Goal: Transaction & Acquisition: Purchase product/service

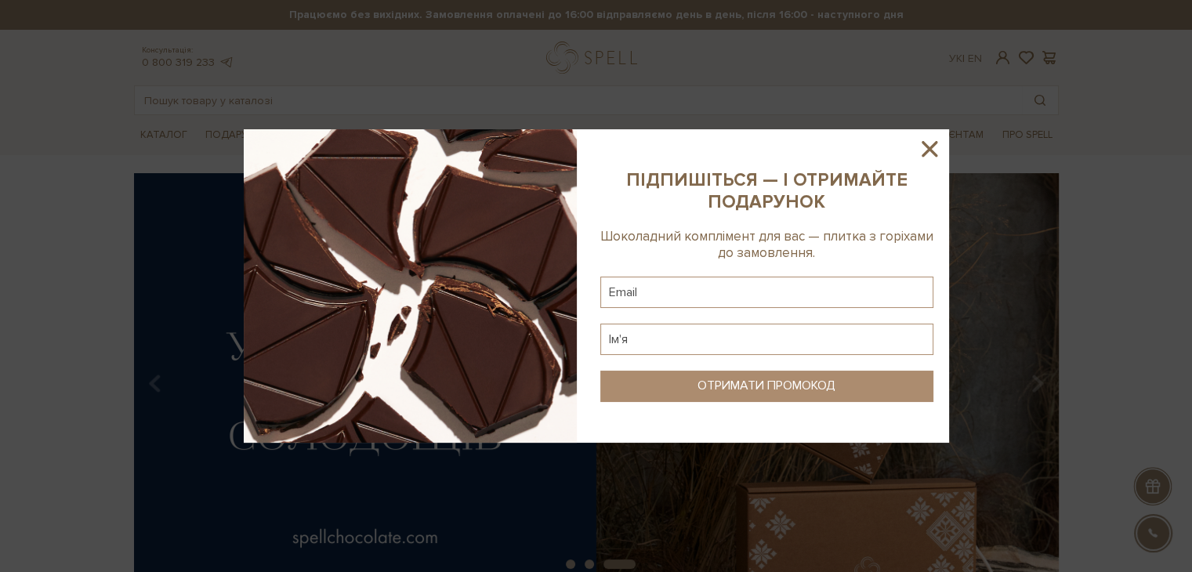
click at [929, 150] on icon at bounding box center [930, 149] width 16 height 16
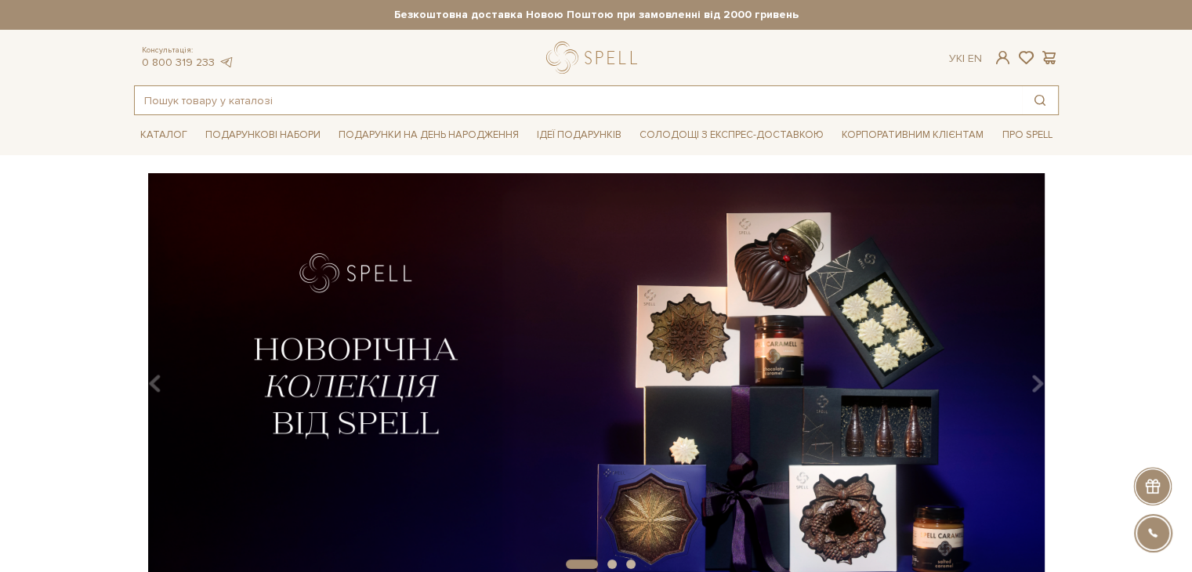
click at [228, 96] on input "text" at bounding box center [578, 100] width 887 height 28
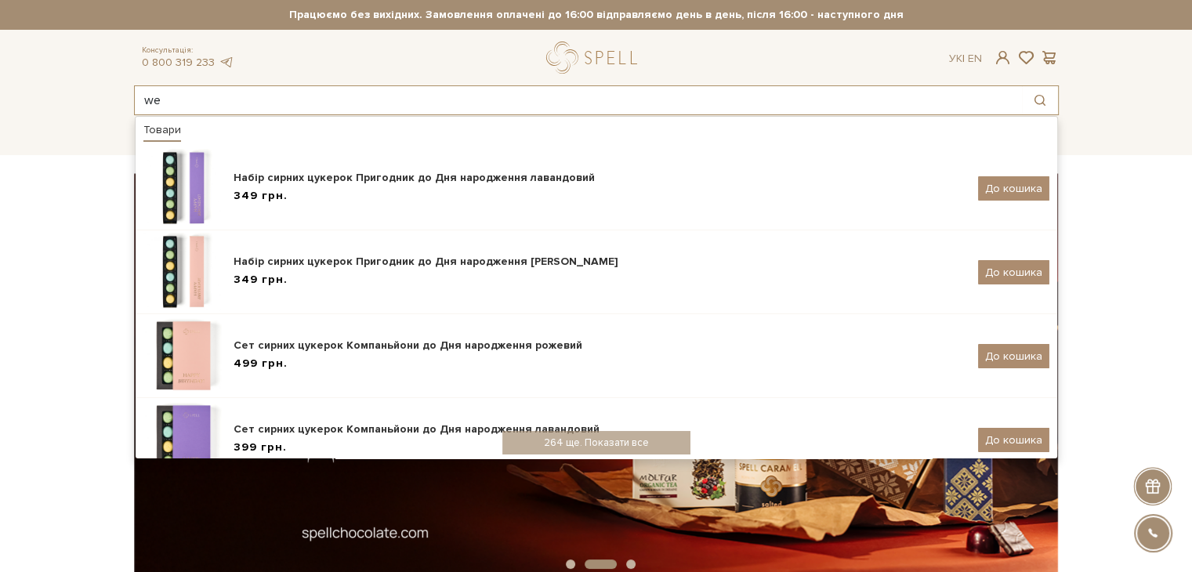
type input "w"
type input "цукерки"
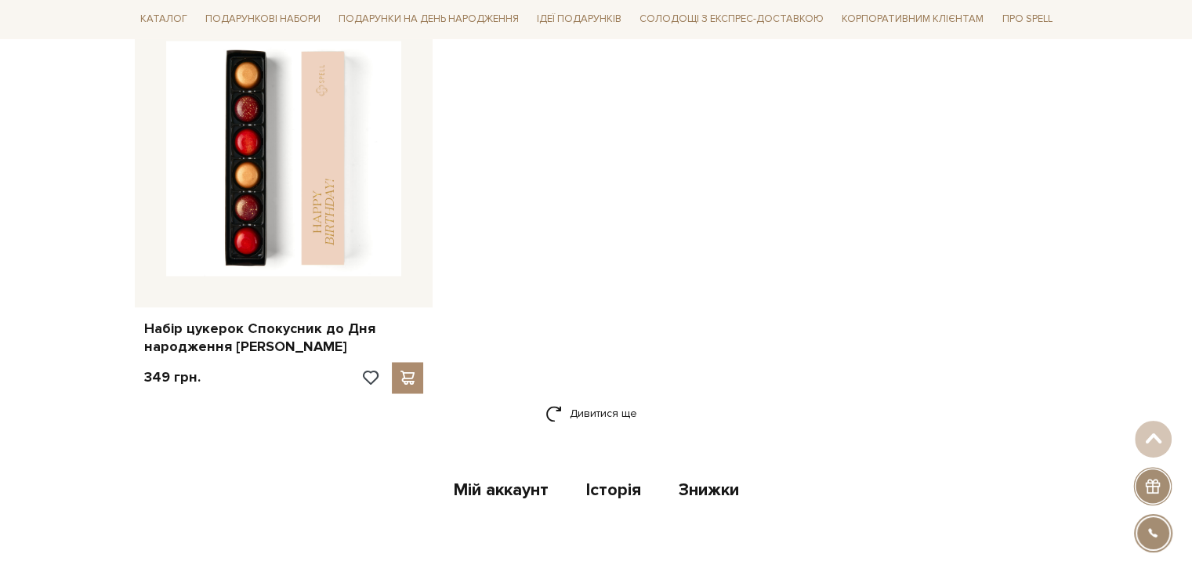
scroll to position [2354, 0]
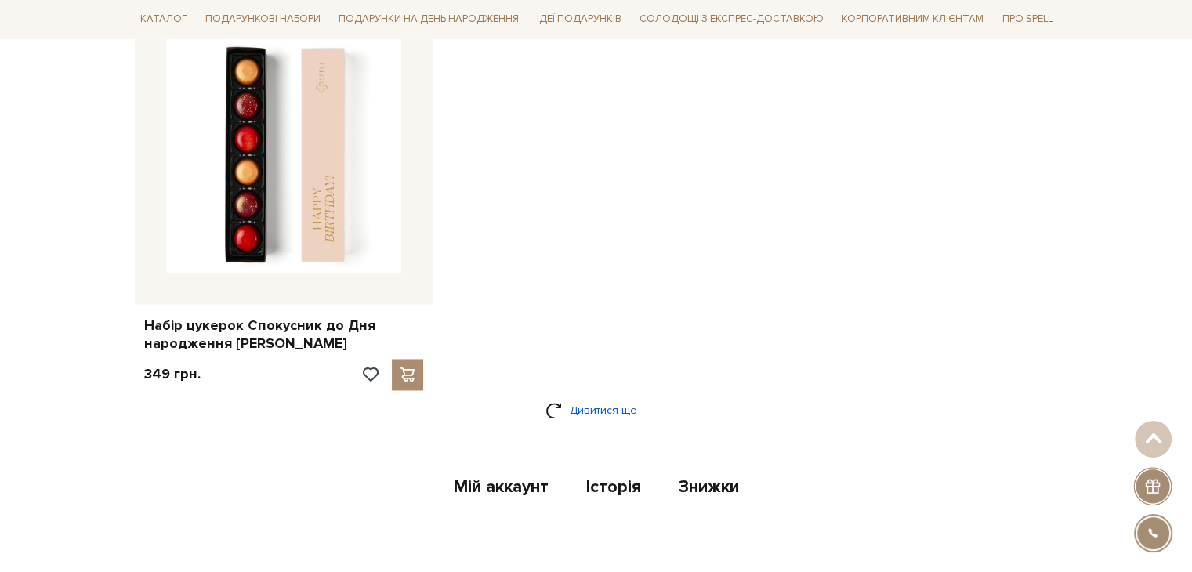
click at [611, 397] on link "Дивитися ще" at bounding box center [596, 410] width 102 height 27
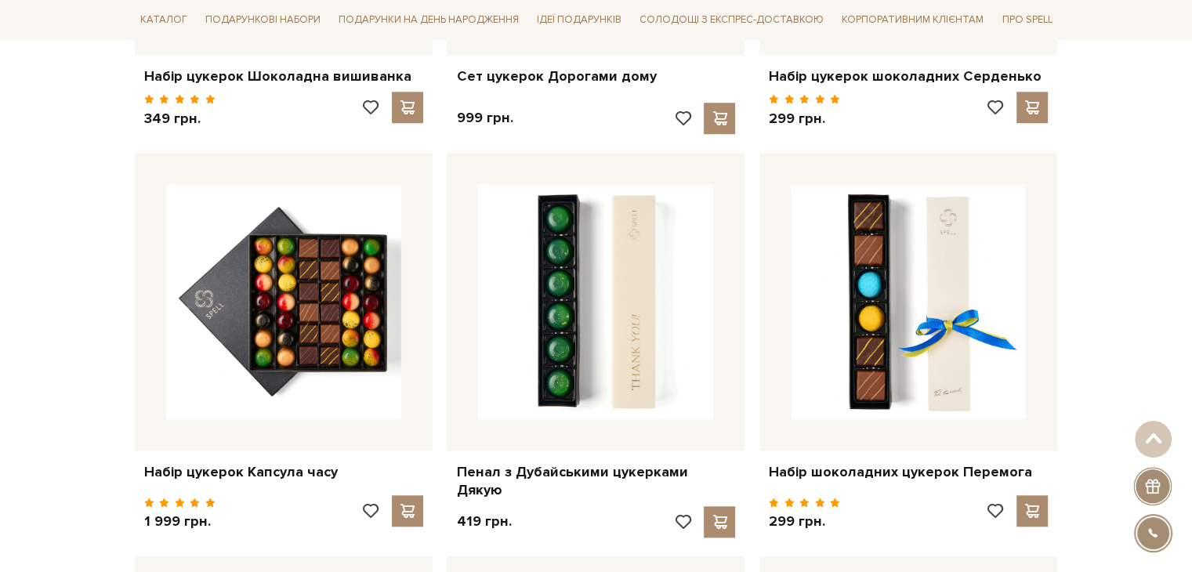
scroll to position [1382, 0]
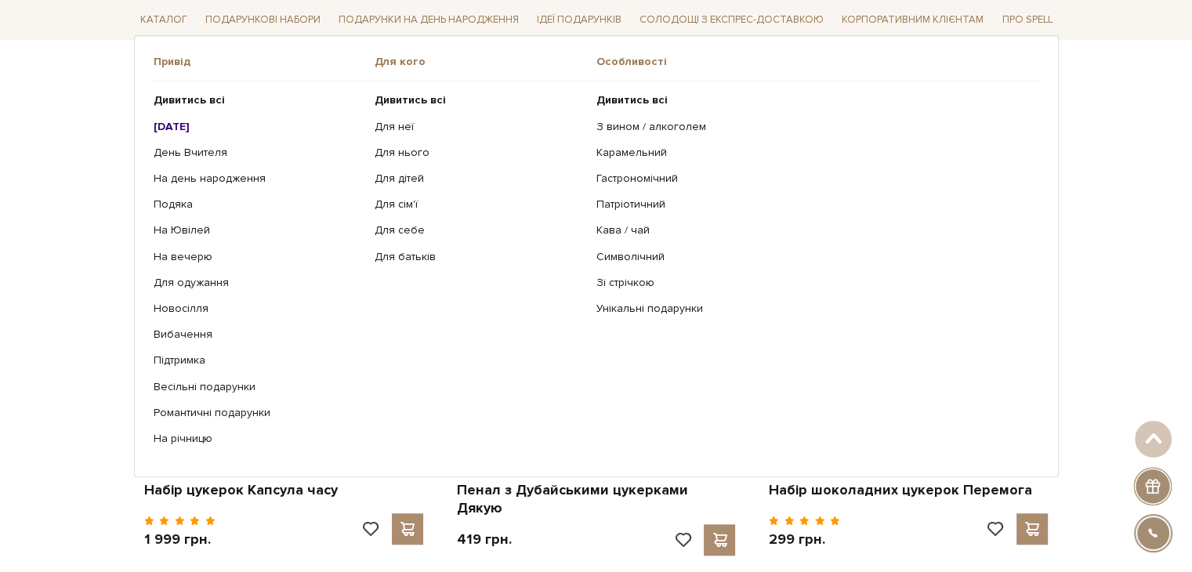
click at [187, 127] on b "[DATE]" at bounding box center [172, 125] width 36 height 13
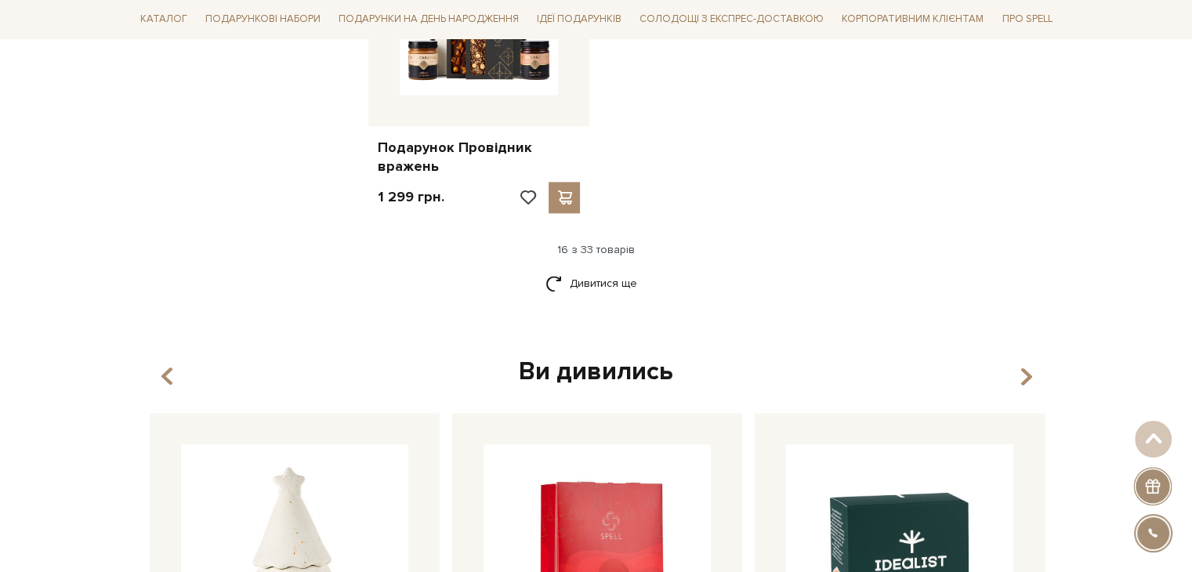
scroll to position [2044, 0]
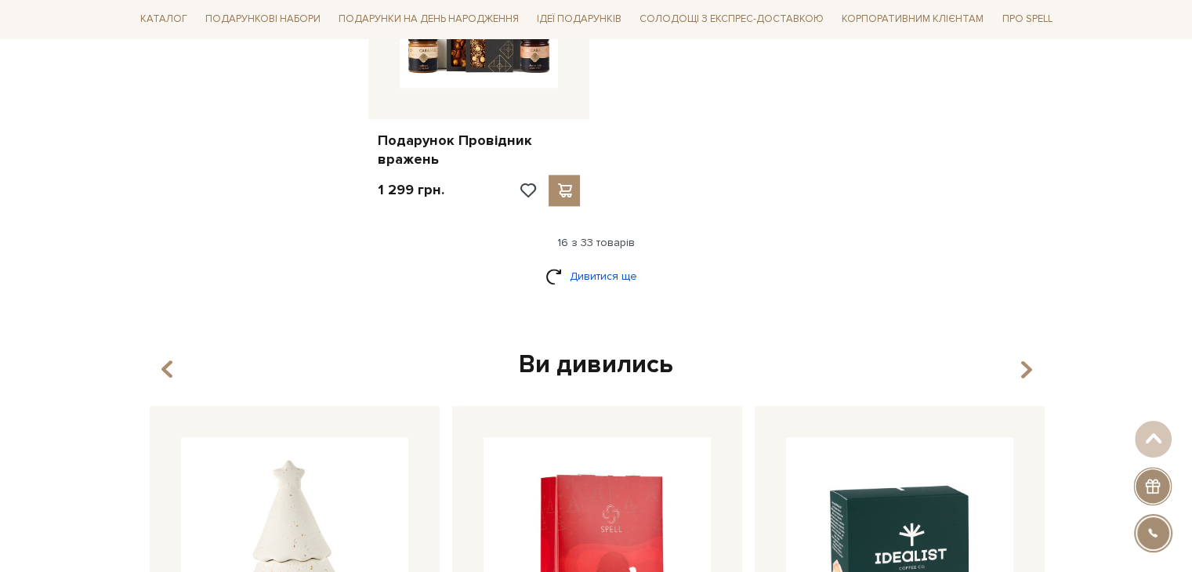
click at [600, 280] on link "Дивитися ще" at bounding box center [596, 276] width 102 height 27
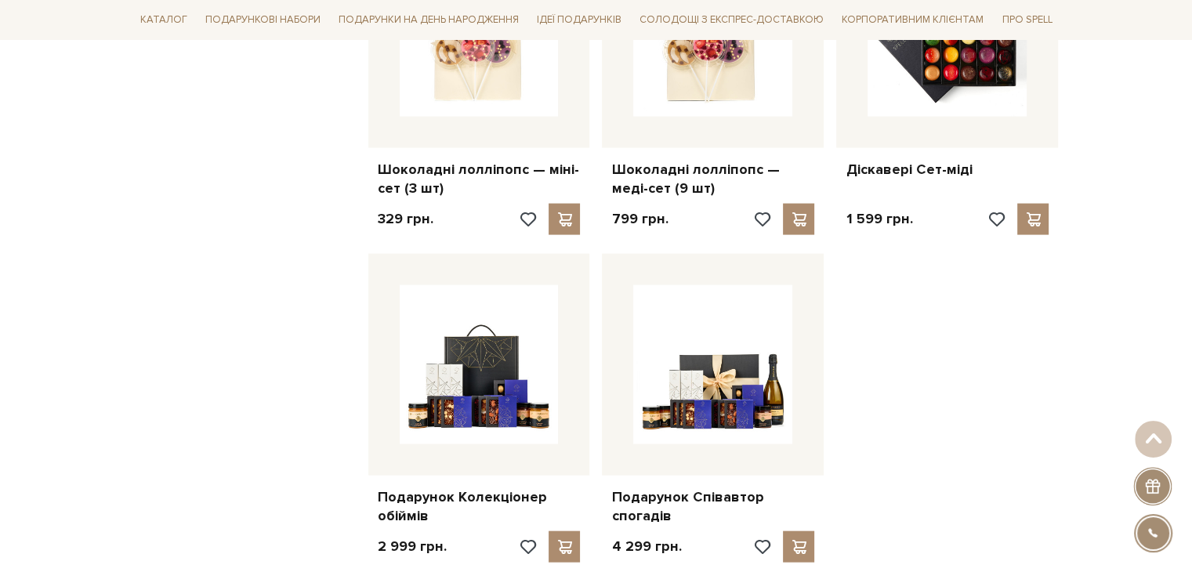
scroll to position [3602, 0]
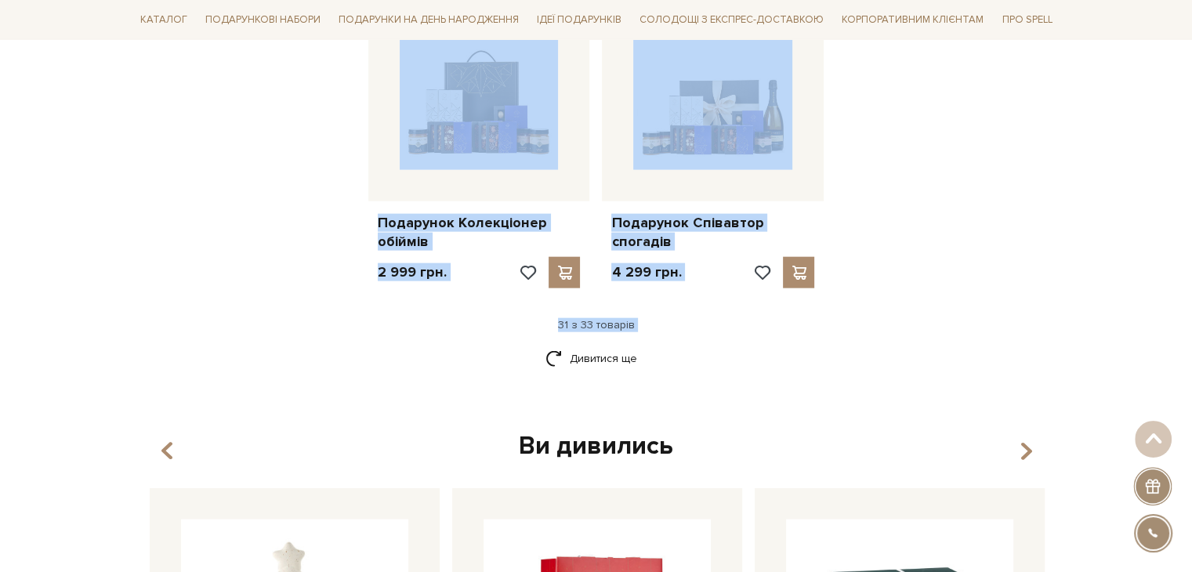
drag, startPoint x: 1169, startPoint y: 211, endPoint x: 882, endPoint y: 365, distance: 325.7
click at [882, 365] on div "Дивитися ще" at bounding box center [596, 368] width 937 height 46
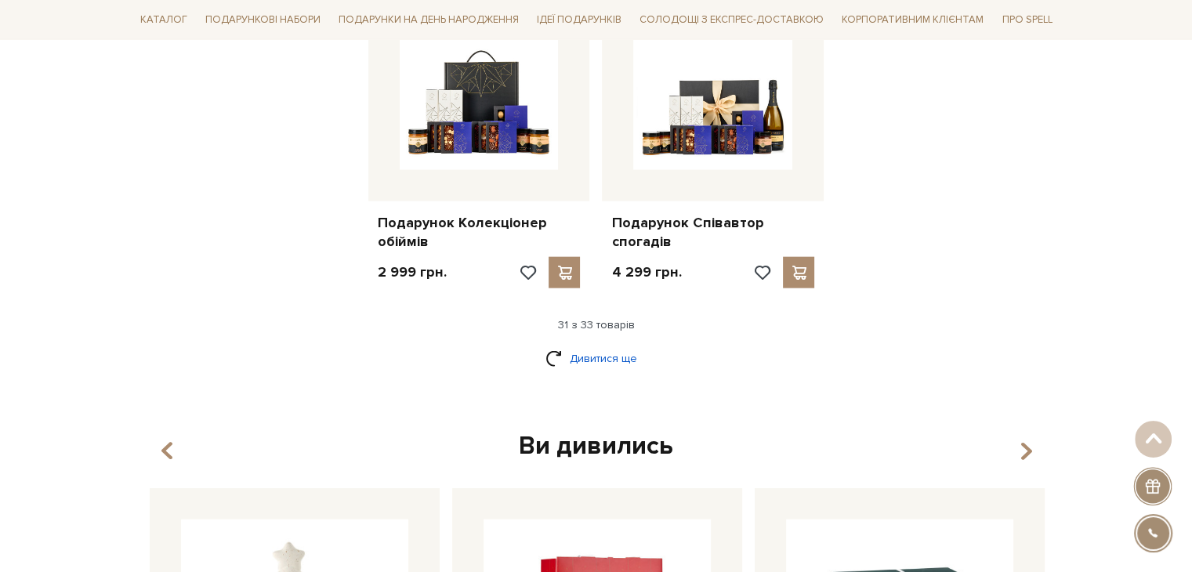
click at [611, 352] on link "Дивитися ще" at bounding box center [596, 358] width 102 height 27
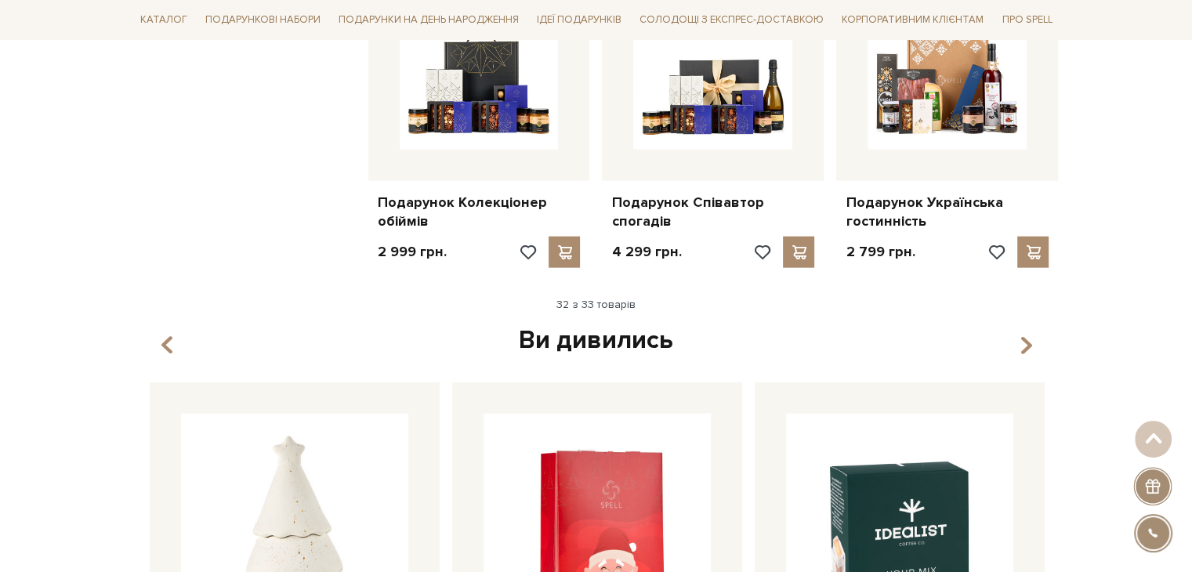
scroll to position [3621, 0]
